Goal: Task Accomplishment & Management: Manage account settings

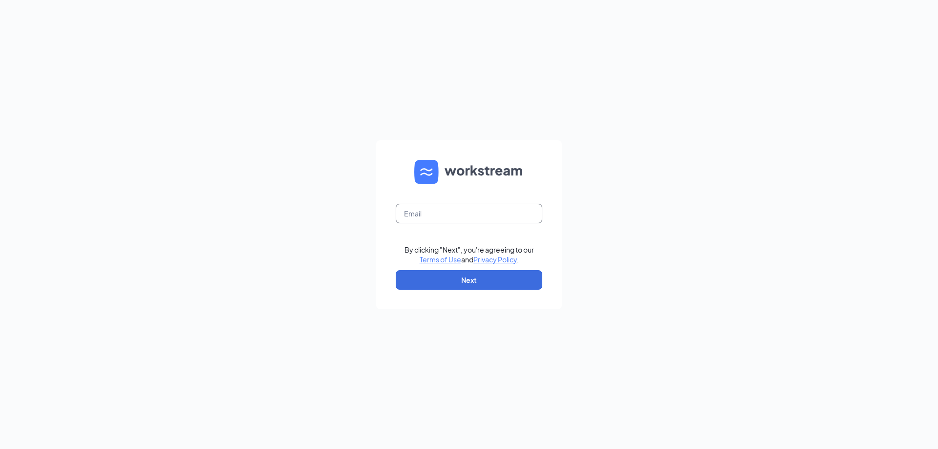
click at [460, 206] on input "text" at bounding box center [469, 214] width 147 height 20
type input "[EMAIL_ADDRESS][DOMAIN_NAME]"
click at [464, 283] on button "Next" at bounding box center [469, 280] width 147 height 20
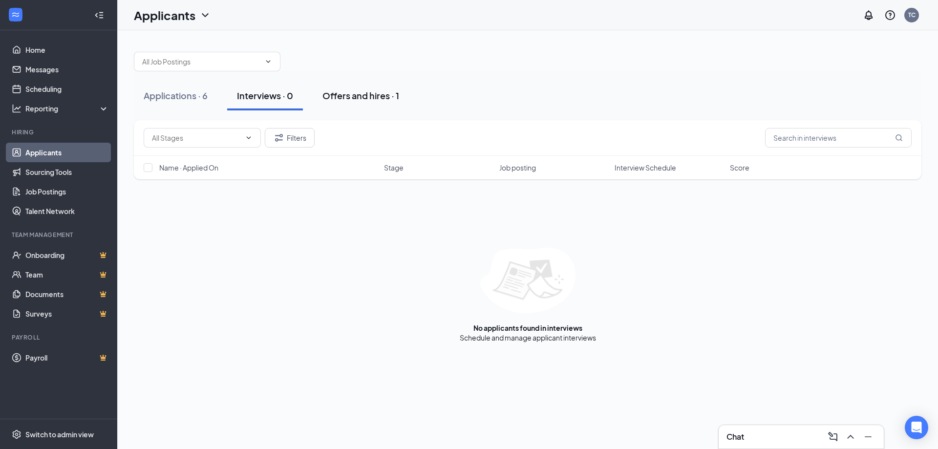
click at [379, 91] on div "Offers and hires · 1" at bounding box center [360, 95] width 77 height 12
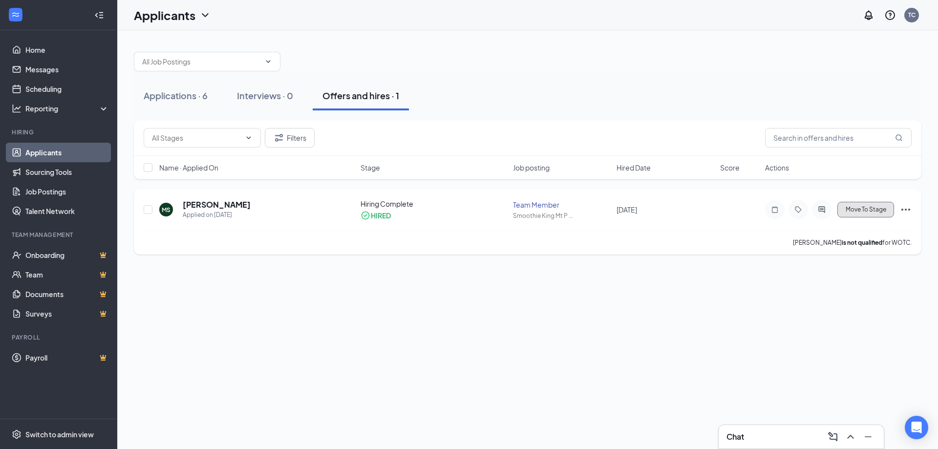
click at [891, 211] on button "Move To Stage" at bounding box center [865, 210] width 57 height 16
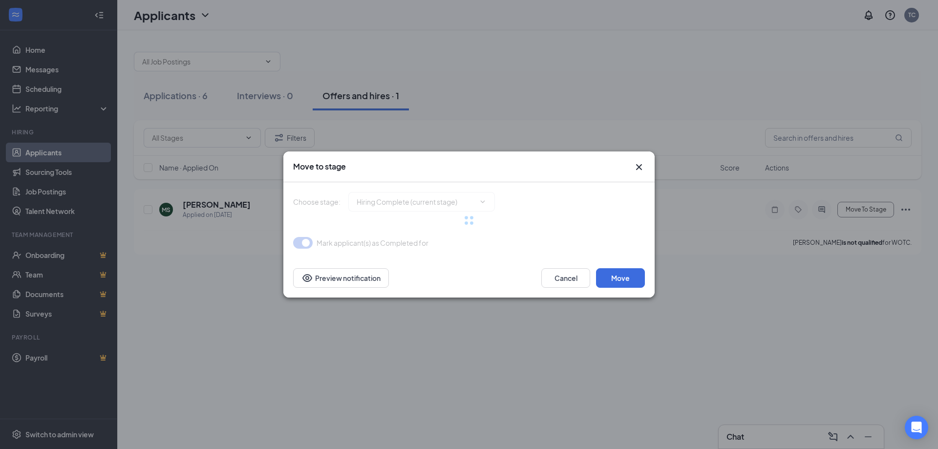
type input "Collect Documents (final stage)"
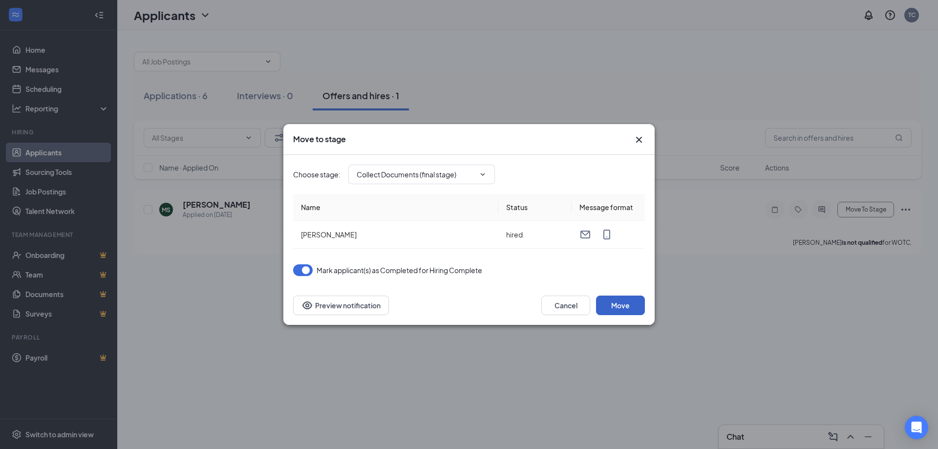
drag, startPoint x: 618, startPoint y: 311, endPoint x: 611, endPoint y: 308, distance: 7.0
click at [619, 310] on button "Move" at bounding box center [620, 305] width 49 height 20
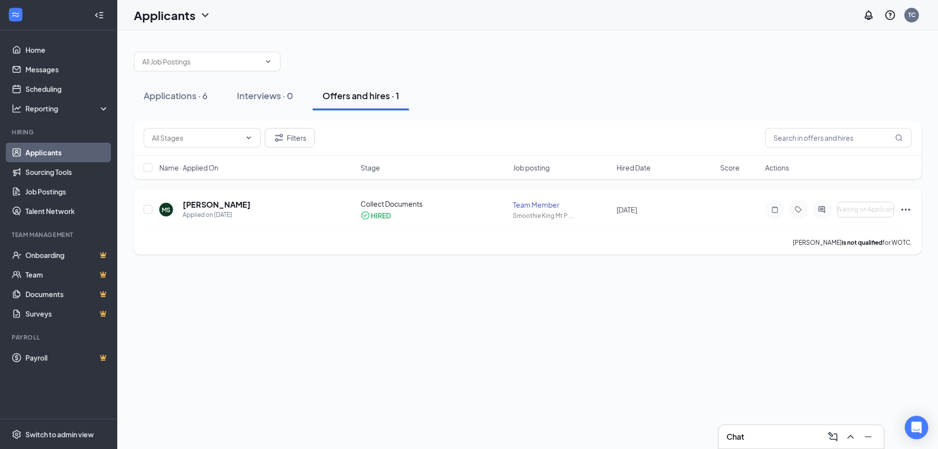
click at [905, 210] on icon "Ellipses" at bounding box center [905, 210] width 9 height 2
click at [850, 165] on li "Move to another position" at bounding box center [862, 168] width 100 height 21
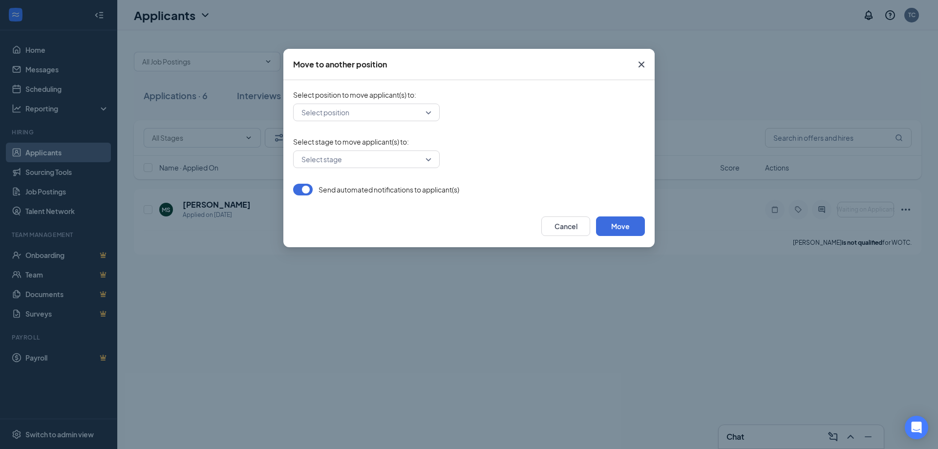
click at [392, 116] on input "search" at bounding box center [363, 112] width 128 height 17
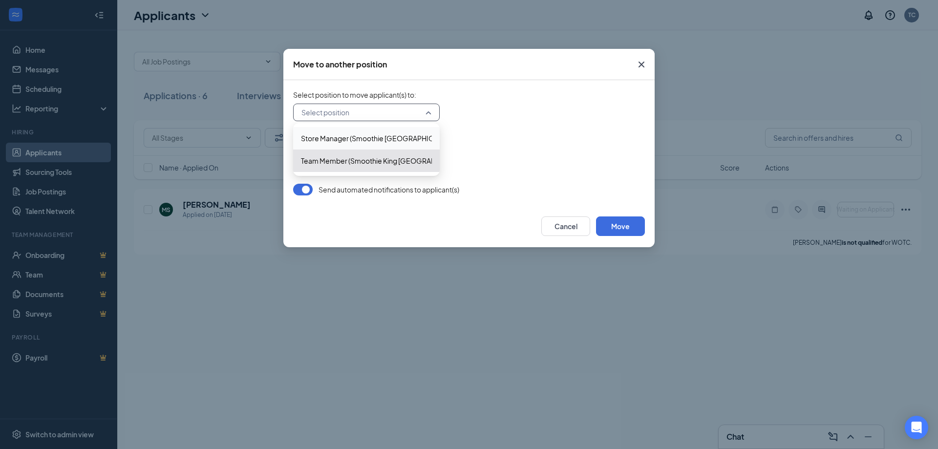
drag, startPoint x: 647, startPoint y: 69, endPoint x: 623, endPoint y: 68, distance: 23.5
click at [646, 69] on icon "Cross" at bounding box center [641, 65] width 12 height 12
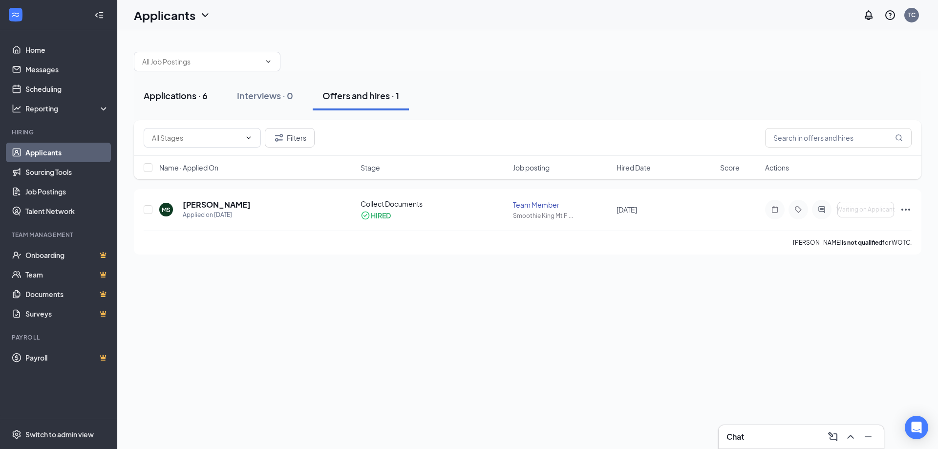
click at [184, 95] on div "Applications · 6" at bounding box center [176, 95] width 64 height 12
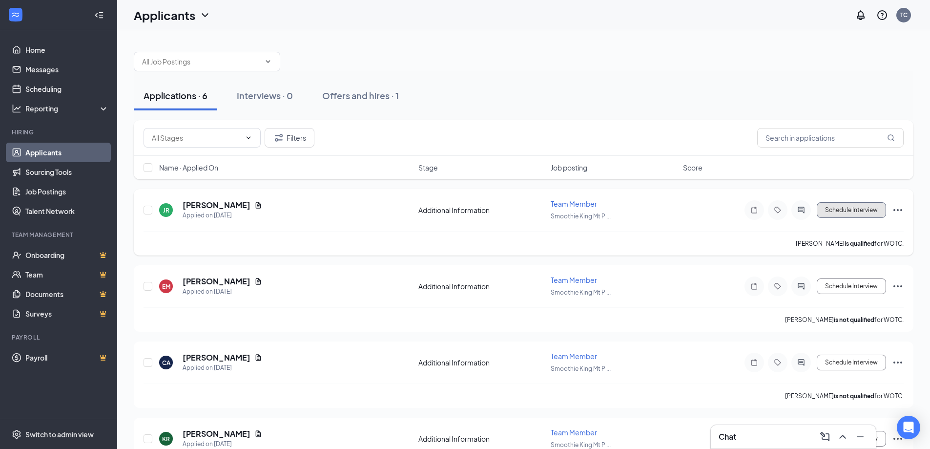
click at [868, 211] on button "Schedule Interview" at bounding box center [851, 210] width 69 height 16
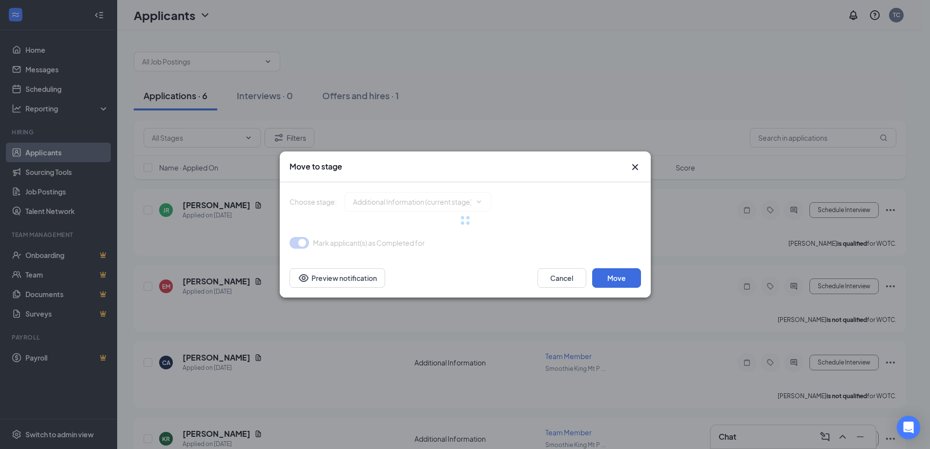
type input "Application Complete (next stage)"
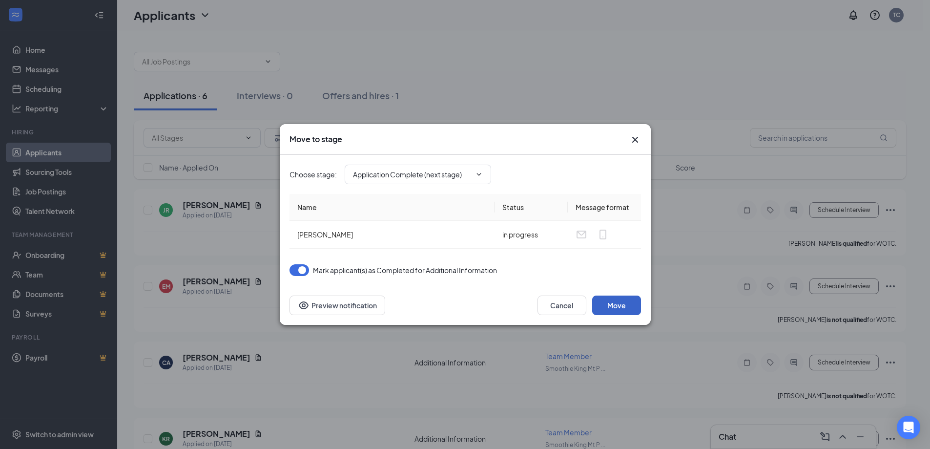
click at [626, 306] on button "Move" at bounding box center [616, 305] width 49 height 20
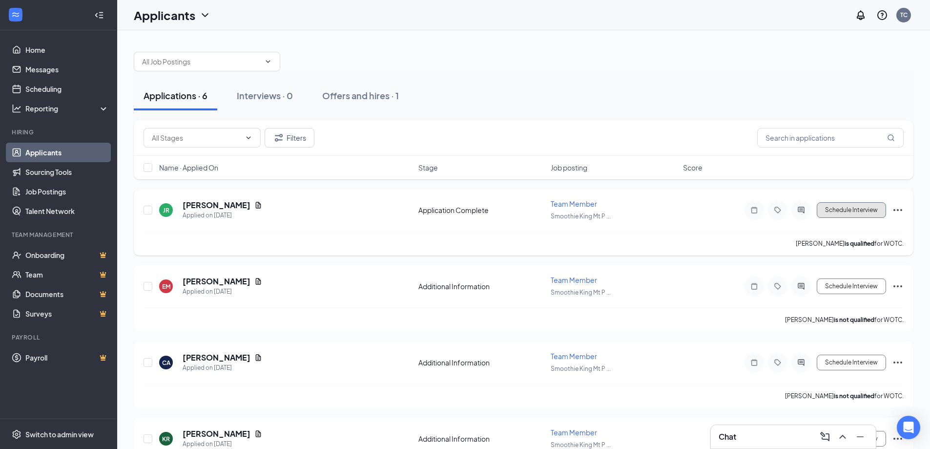
click at [866, 209] on button "Schedule Interview" at bounding box center [851, 210] width 69 height 16
type input "Onsite Interview (next stage)"
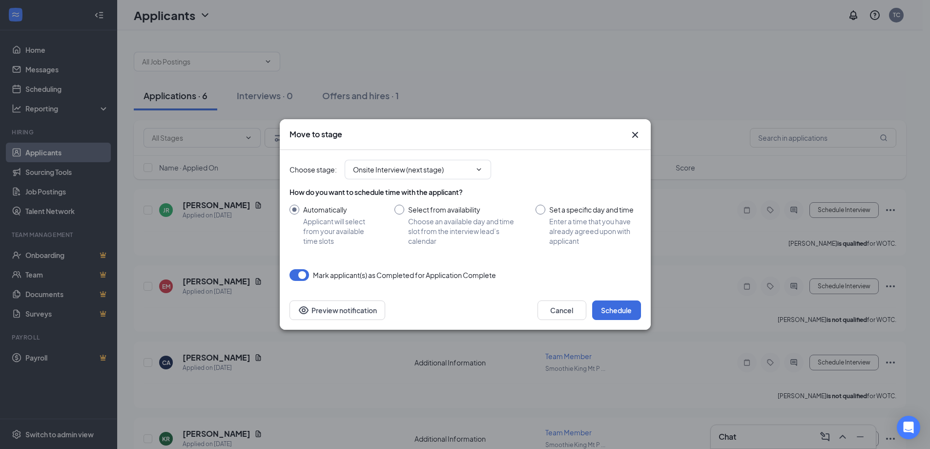
click at [557, 209] on input "Set a specific day and time Enter a time that you have already agreed upon with…" at bounding box center [588, 225] width 105 height 41
radio input "true"
radio input "false"
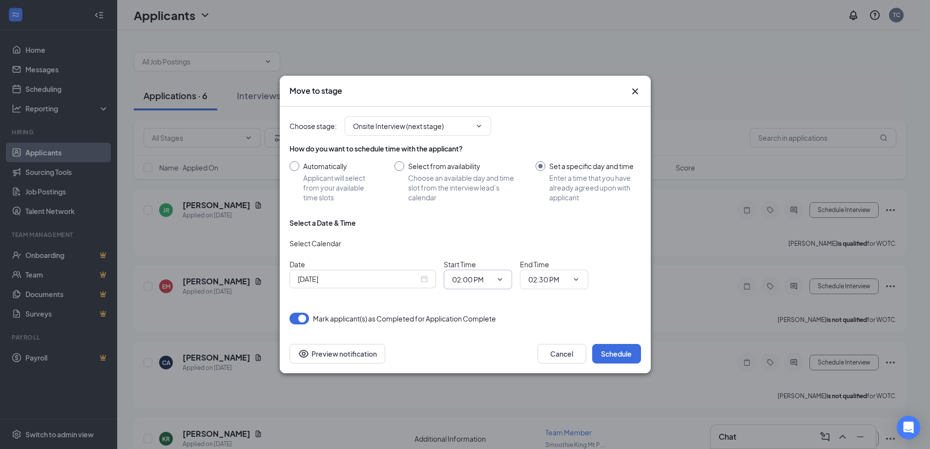
click at [493, 280] on span "02:00 PM" at bounding box center [478, 280] width 68 height 20
click at [500, 279] on icon "ChevronDown" at bounding box center [500, 279] width 8 height 8
click at [395, 280] on input "[DATE]" at bounding box center [358, 279] width 121 height 11
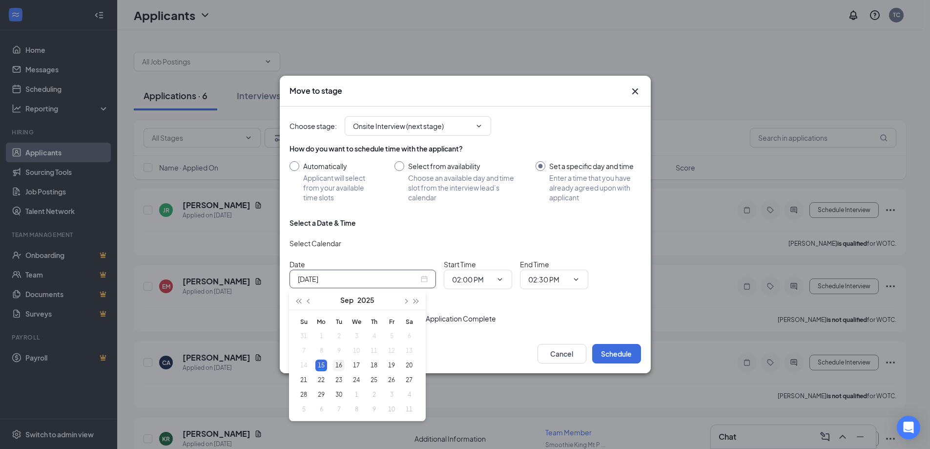
type input "[DATE]"
drag, startPoint x: 341, startPoint y: 365, endPoint x: 350, endPoint y: 354, distance: 14.6
click at [342, 364] on div "16" at bounding box center [339, 365] width 12 height 12
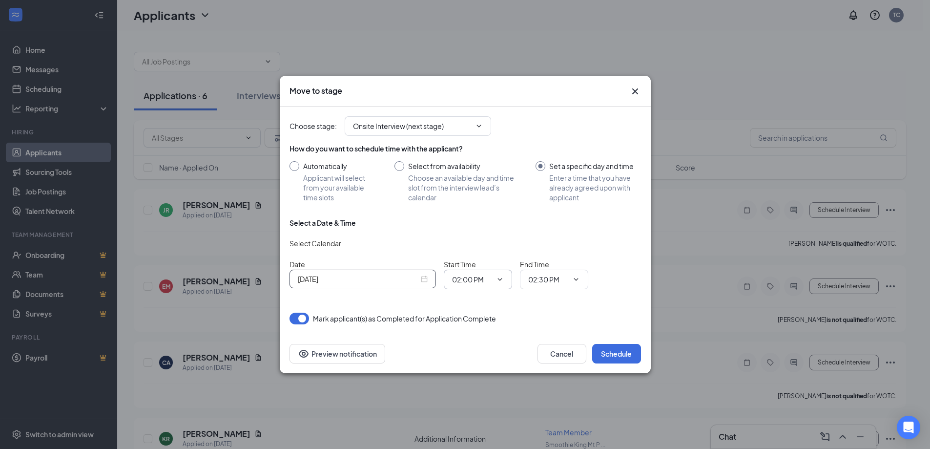
click at [486, 278] on input "02:00 PM" at bounding box center [472, 279] width 40 height 11
click at [478, 154] on div "10:30 AM" at bounding box center [474, 152] width 29 height 11
type input "10:30 AM"
click at [558, 281] on input "02:30 PM" at bounding box center [548, 279] width 40 height 11
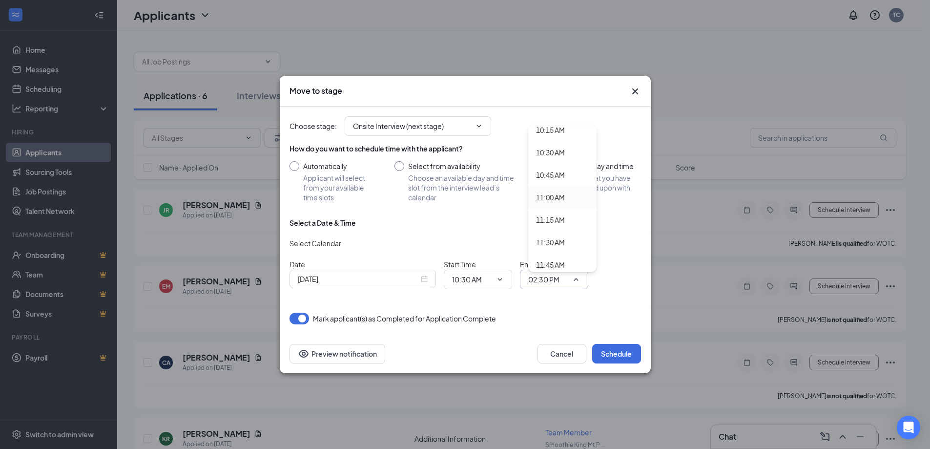
click at [558, 199] on div "11:00 AM" at bounding box center [550, 197] width 29 height 11
type input "11:00 AM"
click at [619, 352] on button "Schedule" at bounding box center [616, 354] width 49 height 20
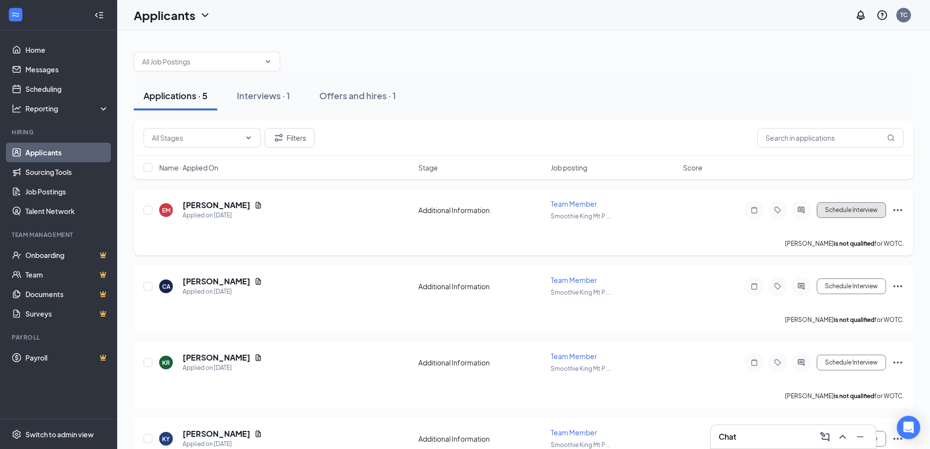
click at [854, 209] on button "Schedule Interview" at bounding box center [851, 210] width 69 height 16
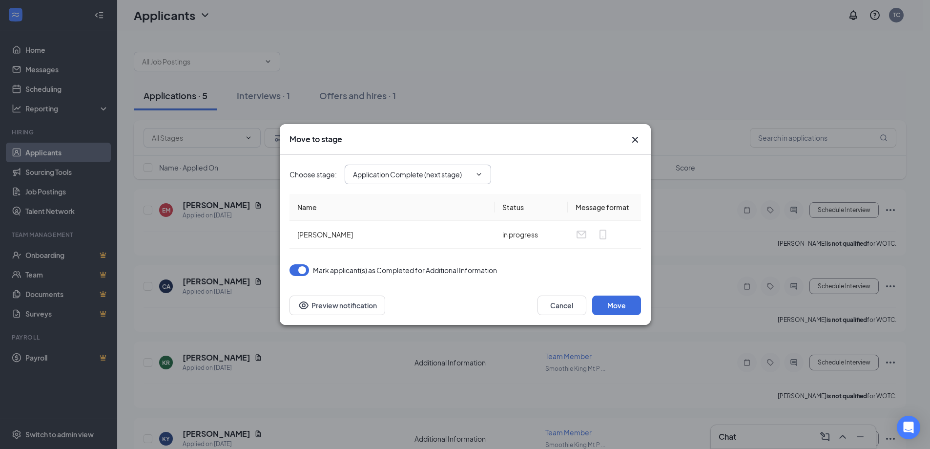
click at [469, 175] on input "Application Complete (next stage)" at bounding box center [412, 174] width 118 height 11
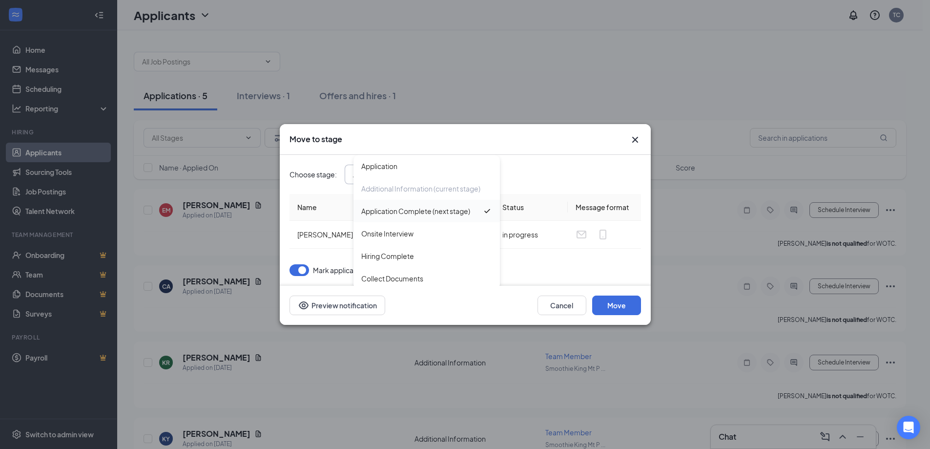
click at [440, 227] on div "Onsite Interview" at bounding box center [427, 233] width 147 height 22
type input "Onsite Interview"
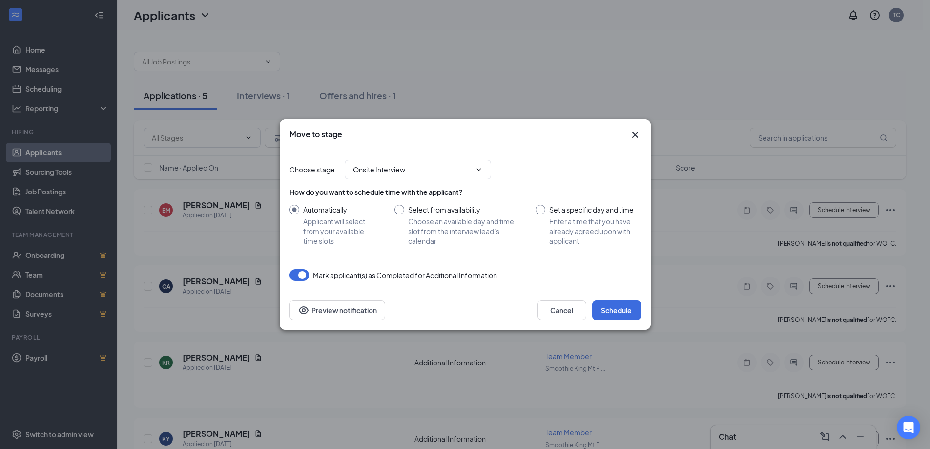
click at [440, 213] on input "Select from availability Choose an available day and time slot from the intervi…" at bounding box center [456, 225] width 122 height 41
radio input "true"
radio input "false"
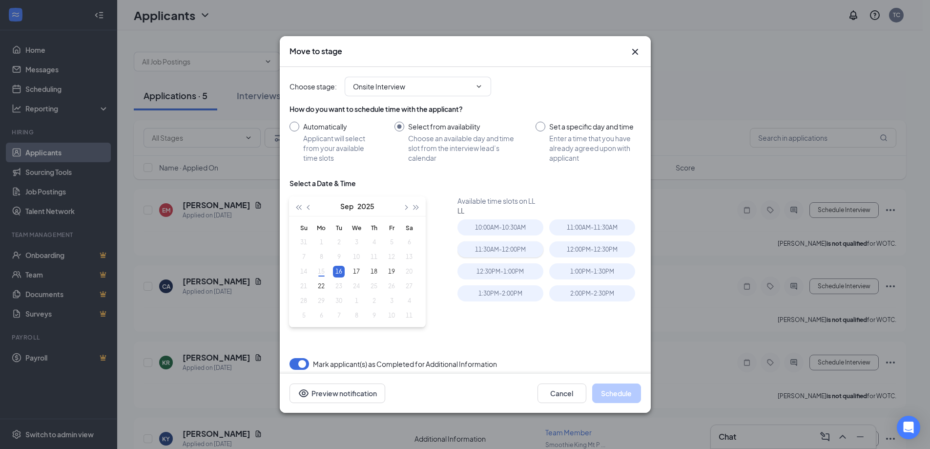
type input "[DATE]"
click at [530, 246] on div "11:30AM - 12:00PM" at bounding box center [501, 249] width 86 height 16
click at [299, 364] on button "button" at bounding box center [300, 364] width 20 height 12
click at [633, 394] on button "Schedule" at bounding box center [616, 393] width 49 height 20
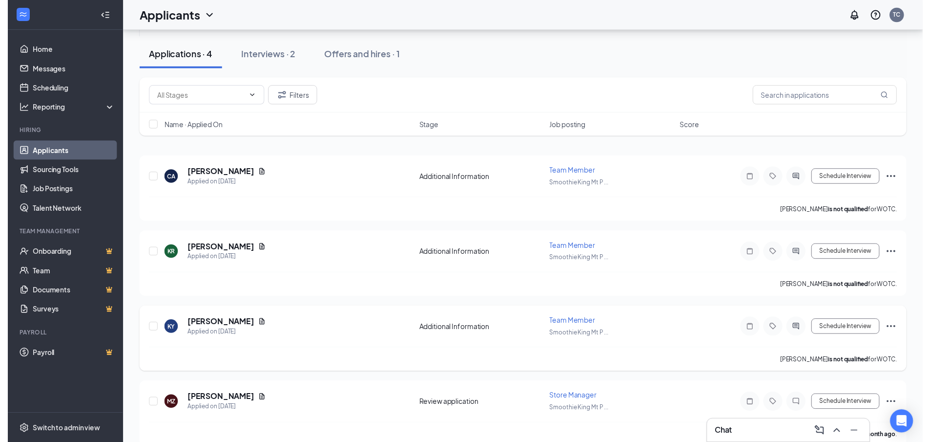
scroll to position [47, 0]
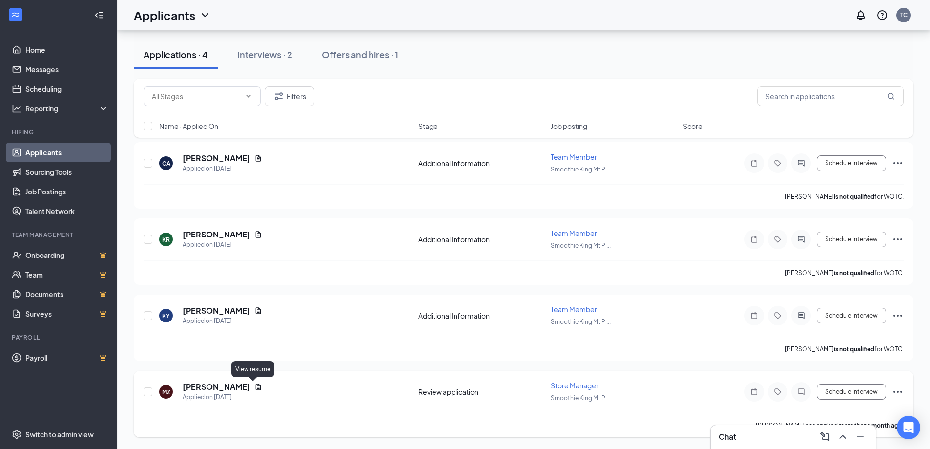
click at [256, 387] on icon "Document" at bounding box center [258, 387] width 8 height 8
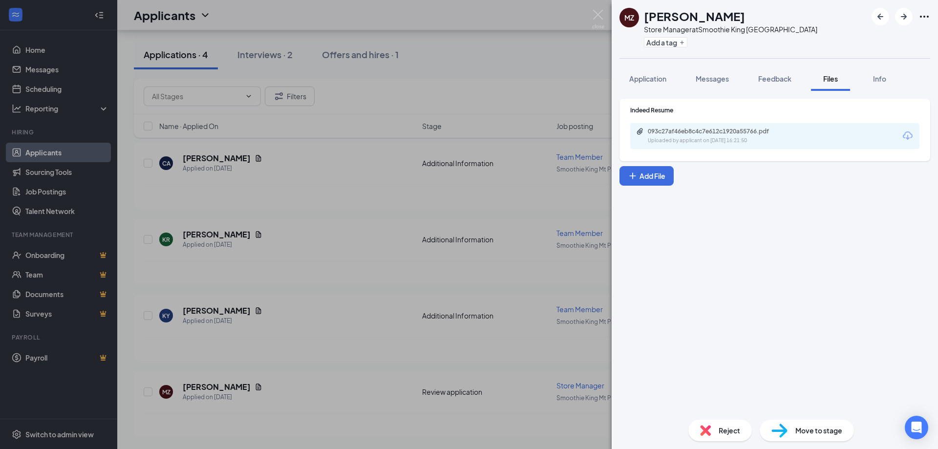
click at [784, 140] on div "Uploaded by applicant on [DATE] 16:21:50" at bounding box center [721, 141] width 147 height 8
click at [774, 209] on div "Indeed Resume 093c27af46eb8c4c7e612c1920a55766.pdf Uploaded by applicant on [DA…" at bounding box center [774, 251] width 326 height 321
drag, startPoint x: 509, startPoint y: 55, endPoint x: 579, endPoint y: 81, distance: 74.2
click at [511, 53] on div "MZ [PERSON_NAME] Store Manager at Smoothie King Mt Pleasant Add a tag Applicati…" at bounding box center [469, 224] width 938 height 449
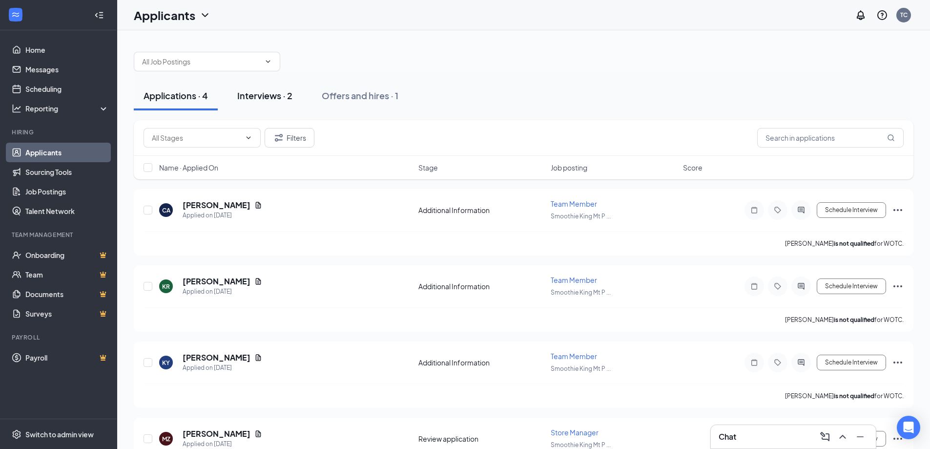
click at [276, 94] on div "Interviews · 2" at bounding box center [264, 95] width 55 height 12
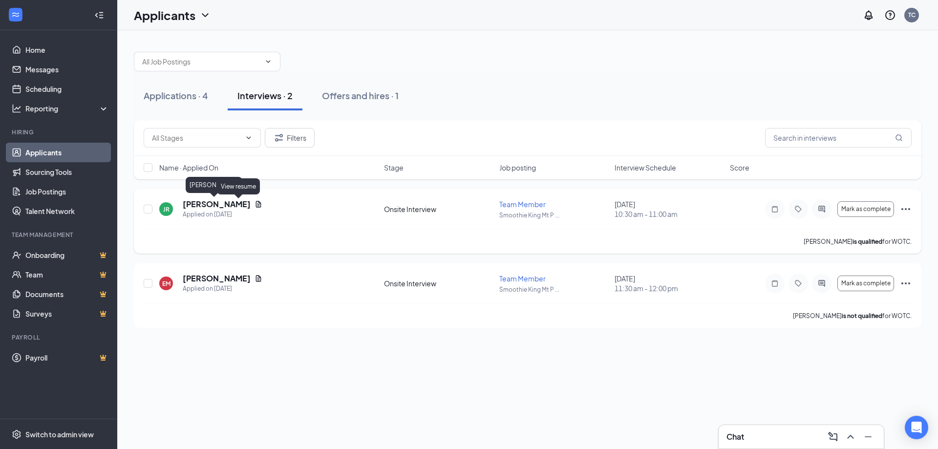
click at [247, 203] on div "JR jazarian [PERSON_NAME] Applied on [DATE]" at bounding box center [268, 209] width 219 height 21
click at [254, 203] on icon "Document" at bounding box center [258, 204] width 8 height 8
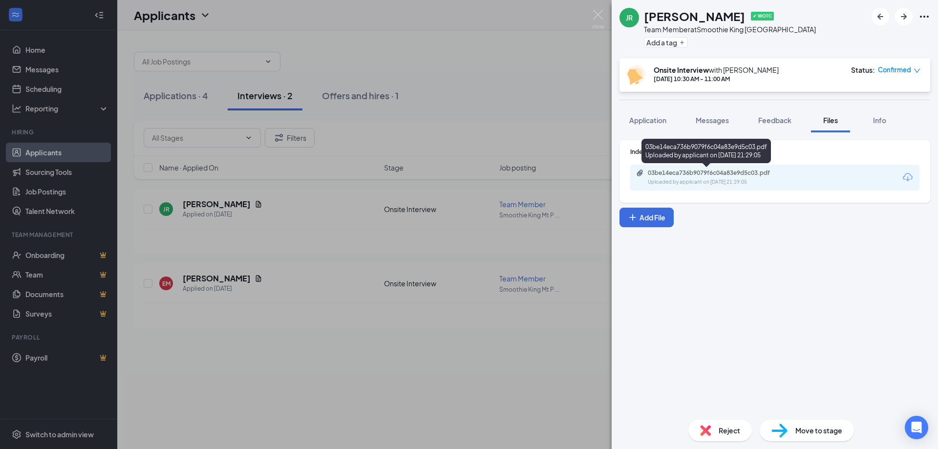
click at [759, 173] on div "03be14eca736b9079f6c04a83e9d5c03.pdf" at bounding box center [716, 173] width 137 height 8
click at [568, 349] on div "JR [PERSON_NAME] ✔ WOTC Team Member at Smoothie King Mt Pleasant Add a tag Onsi…" at bounding box center [469, 224] width 938 height 449
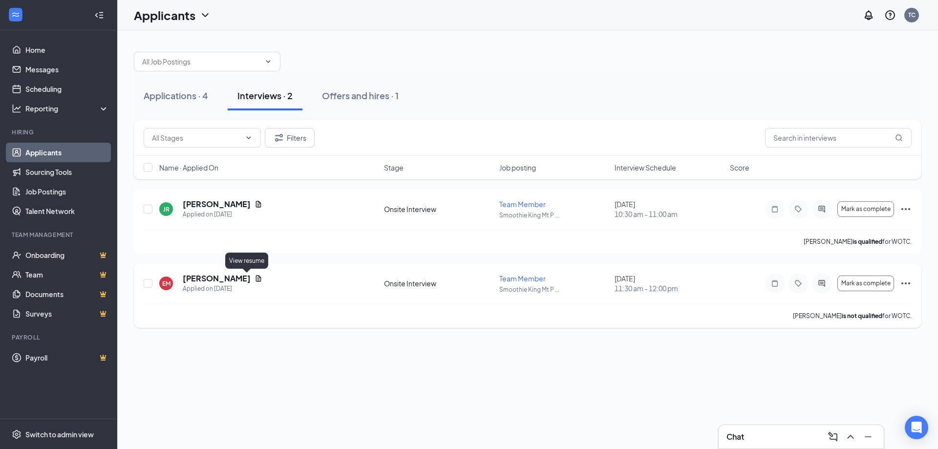
click at [256, 279] on icon "Document" at bounding box center [258, 278] width 5 height 6
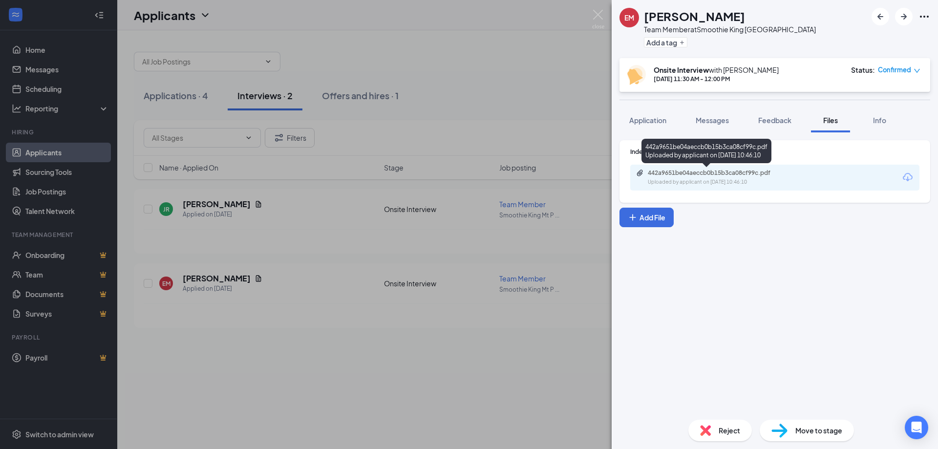
click at [710, 175] on div "442a9651be04aeccb0b15b3ca08cf99c.pdf" at bounding box center [716, 173] width 137 height 8
